Goal: Task Accomplishment & Management: Use online tool/utility

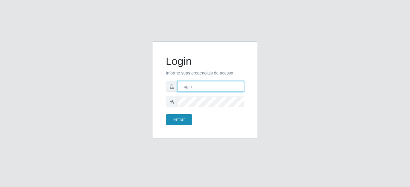
type input "mariabemais@B8"
click at [178, 121] on button "Entrar" at bounding box center [179, 119] width 27 height 11
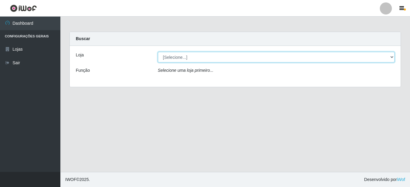
click at [391, 59] on select "[Selecione...] Bemais Supermercados - B8 [PERSON_NAME]" at bounding box center [276, 57] width 237 height 11
select select "413"
click at [158, 52] on select "[Selecione...] Bemais Supermercados - B8 [PERSON_NAME]" at bounding box center [276, 57] width 237 height 11
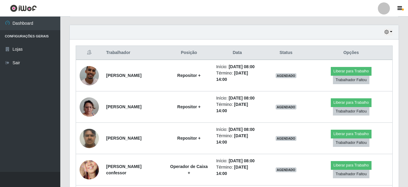
scroll to position [209, 0]
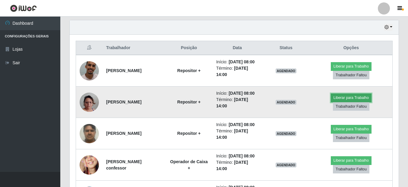
click at [371, 102] on button "Liberar para Trabalho" at bounding box center [351, 98] width 41 height 8
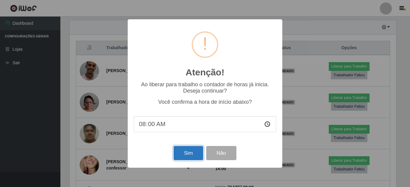
click at [201, 154] on button "Sim" at bounding box center [188, 153] width 29 height 14
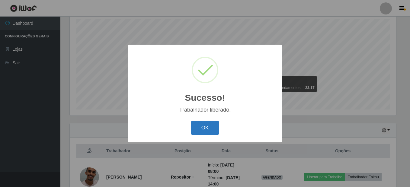
click at [211, 129] on button "OK" at bounding box center [205, 128] width 28 height 14
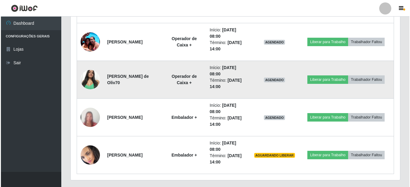
scroll to position [408, 0]
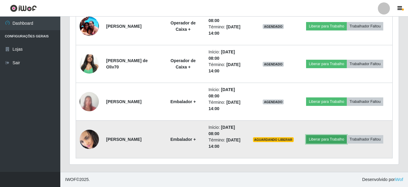
click at [342, 140] on button "Liberar para Trabalho" at bounding box center [326, 139] width 41 height 8
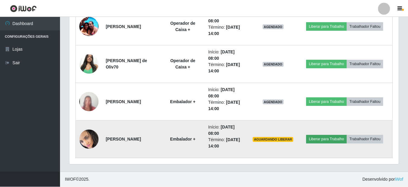
scroll to position [125, 326]
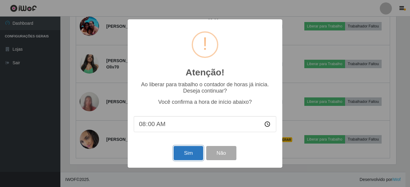
drag, startPoint x: 197, startPoint y: 158, endPoint x: 208, endPoint y: 155, distance: 11.7
click at [196, 158] on button "Sim" at bounding box center [188, 153] width 29 height 14
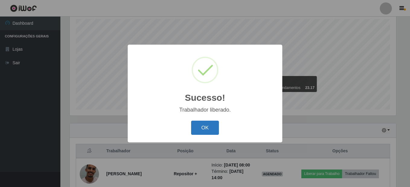
click at [212, 129] on button "OK" at bounding box center [205, 128] width 28 height 14
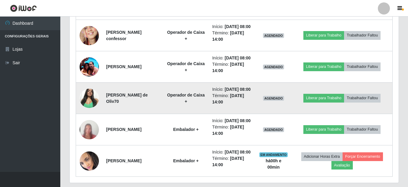
scroll to position [348, 0]
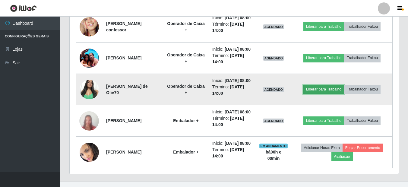
click at [317, 94] on button "Liberar para Trabalho" at bounding box center [324, 89] width 41 height 8
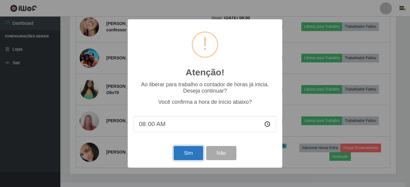
click at [192, 156] on button "Sim" at bounding box center [188, 153] width 29 height 14
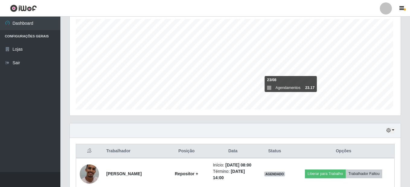
scroll to position [0, 0]
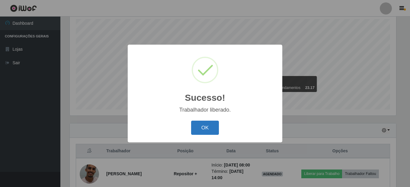
click at [213, 133] on button "OK" at bounding box center [205, 128] width 28 height 14
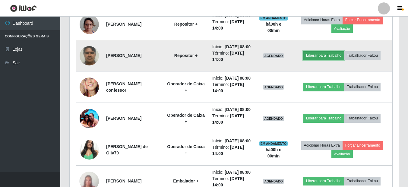
click at [334, 60] on button "Liberar para Trabalho" at bounding box center [324, 55] width 41 height 8
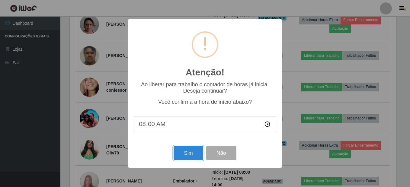
drag, startPoint x: 192, startPoint y: 155, endPoint x: 195, endPoint y: 153, distance: 3.9
click at [192, 155] on button "Sim" at bounding box center [188, 153] width 29 height 14
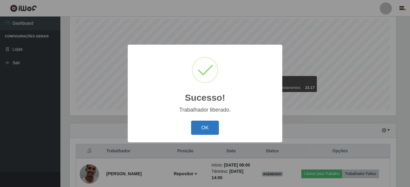
click at [208, 126] on button "OK" at bounding box center [205, 128] width 28 height 14
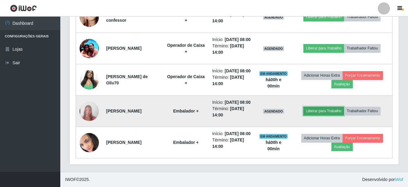
click at [331, 107] on button "Liberar para Trabalho" at bounding box center [324, 111] width 41 height 8
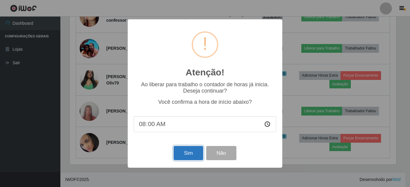
click at [192, 156] on button "Sim" at bounding box center [188, 153] width 29 height 14
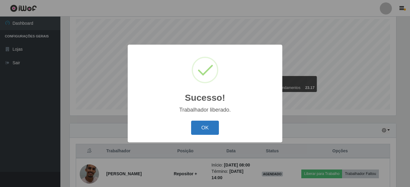
click at [206, 127] on button "OK" at bounding box center [205, 128] width 28 height 14
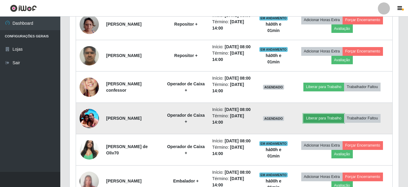
click at [327, 123] on button "Liberar para Trabalho" at bounding box center [324, 118] width 41 height 8
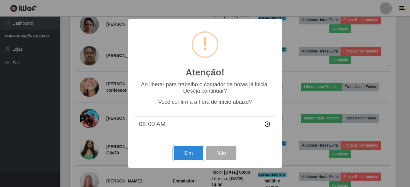
click at [193, 157] on button "Sim" at bounding box center [188, 153] width 29 height 14
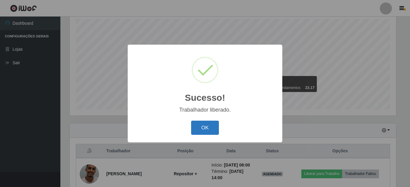
click at [212, 129] on button "OK" at bounding box center [205, 128] width 28 height 14
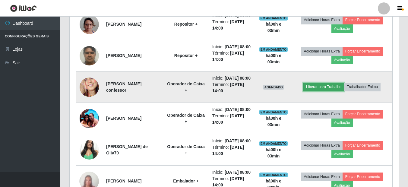
click at [337, 91] on button "Liberar para Trabalho" at bounding box center [324, 87] width 41 height 8
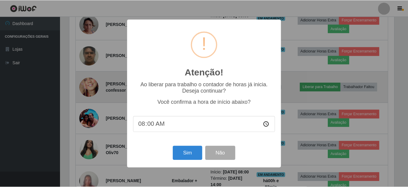
scroll to position [125, 326]
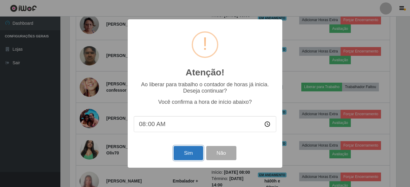
click at [193, 155] on button "Sim" at bounding box center [188, 153] width 29 height 14
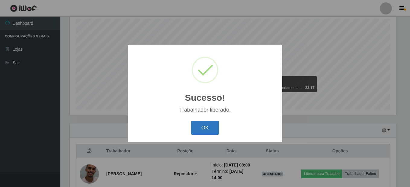
click at [209, 125] on button "OK" at bounding box center [205, 128] width 28 height 14
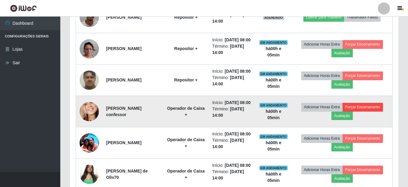
scroll to position [227, 0]
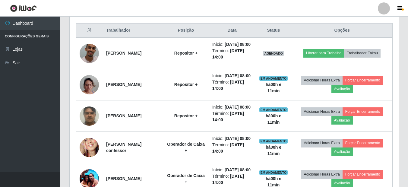
click at [405, 75] on div "Carregando... Buscar Recarregando em 21 segundos... Loja [Selecione...] Bemais …" at bounding box center [234, 54] width 348 height 498
click at [403, 49] on div "Hoje 1 dia 3 dias 1 Semana Não encerrados Trabalhador Posição Data Status Opçõe…" at bounding box center [234, 152] width 339 height 300
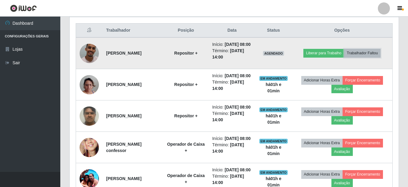
click at [374, 57] on button "Trabalhador Faltou" at bounding box center [362, 53] width 37 height 8
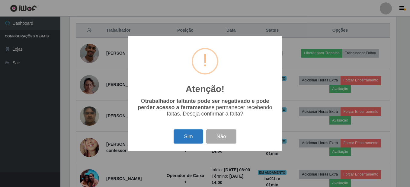
click at [191, 140] on button "Sim" at bounding box center [188, 136] width 29 height 14
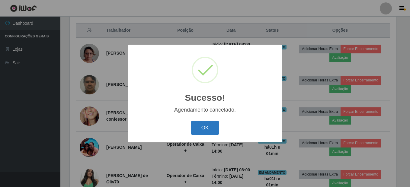
click at [208, 129] on button "OK" at bounding box center [205, 128] width 28 height 14
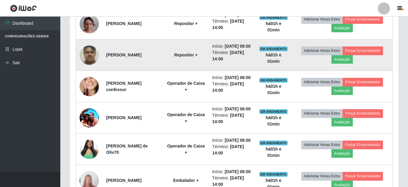
scroll to position [219, 0]
